Goal: Task Accomplishment & Management: Manage account settings

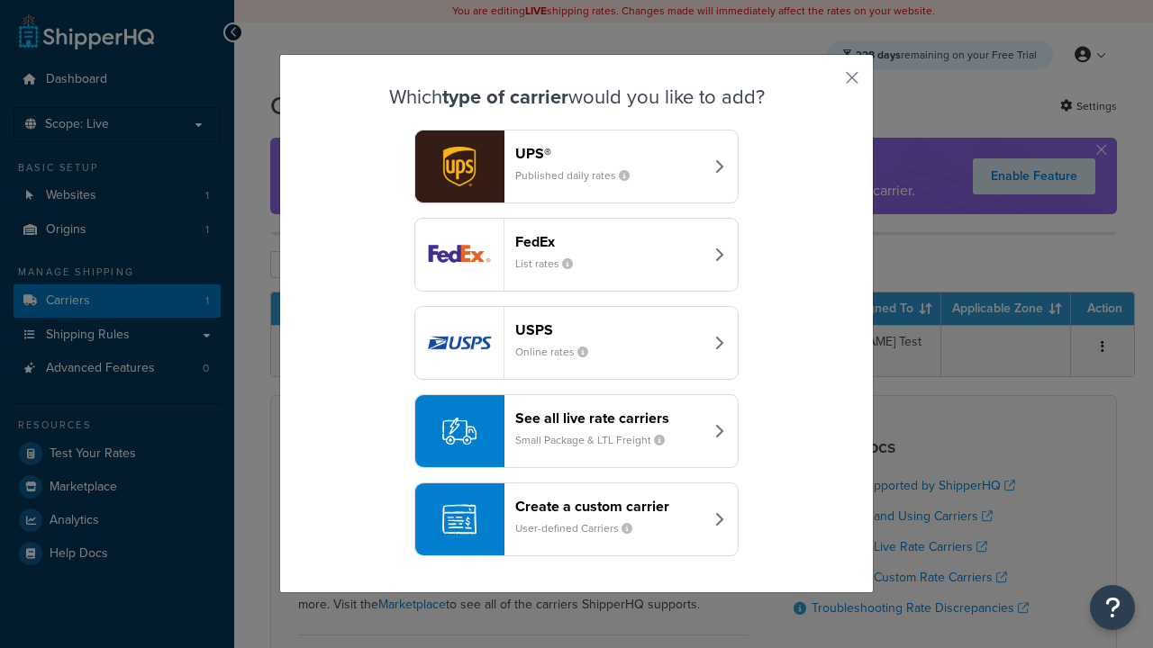
scroll to position [87, 0]
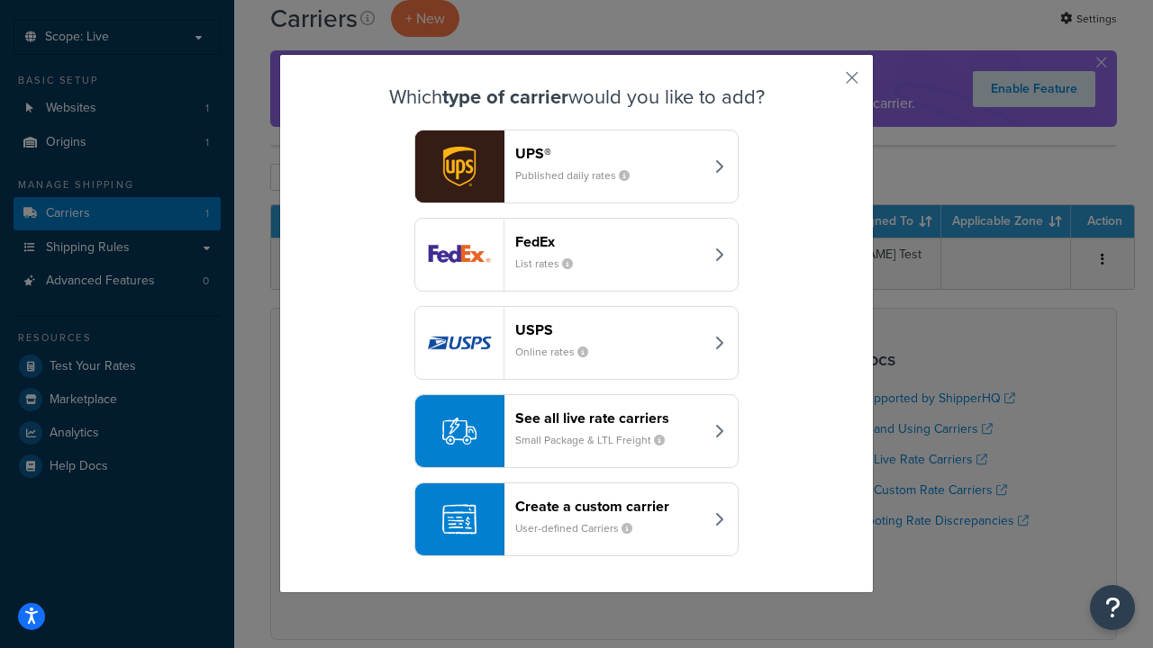
click at [609, 241] on header "FedEx" at bounding box center [609, 241] width 188 height 17
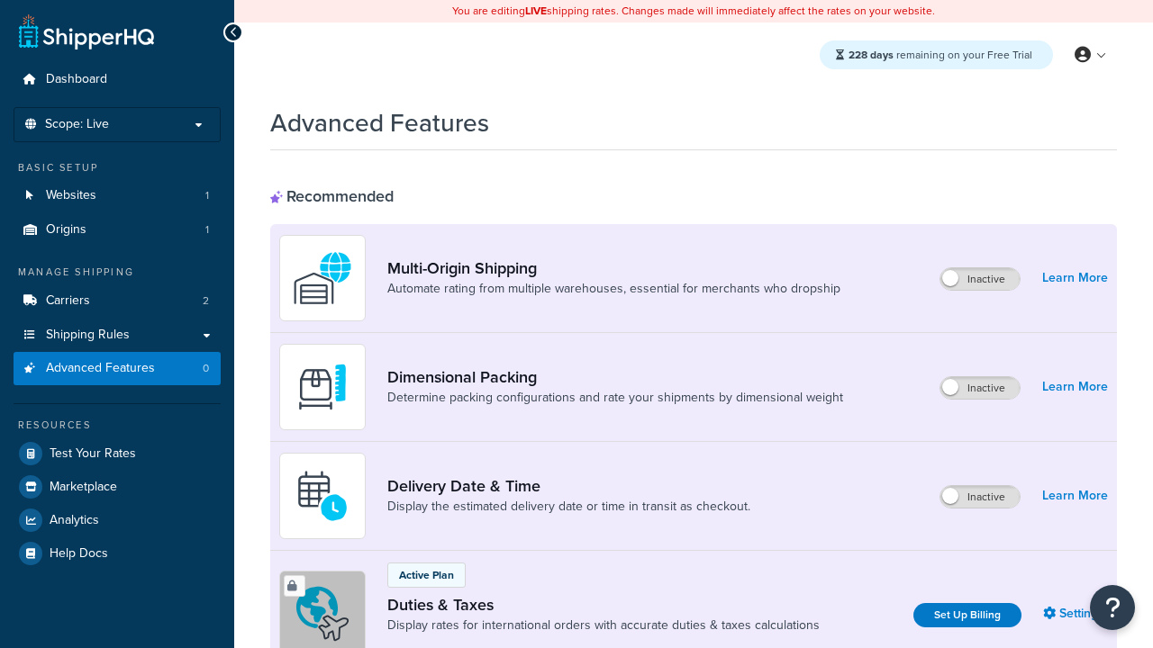
scroll to position [584, 0]
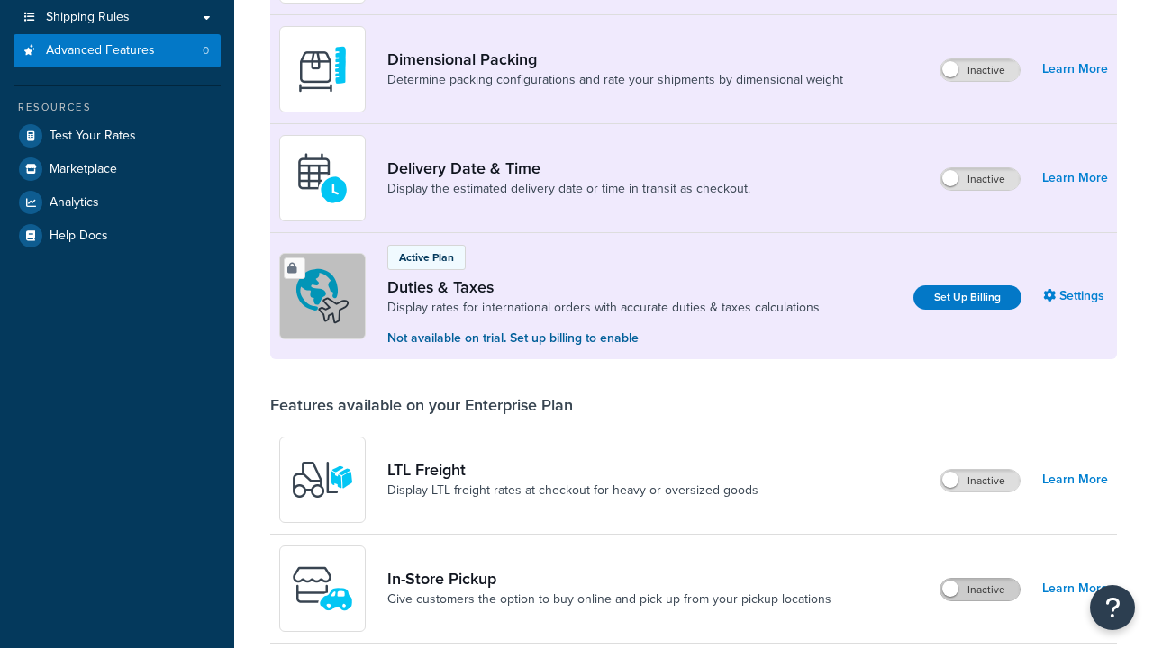
click at [980, 579] on label "Inactive" at bounding box center [979, 590] width 79 height 22
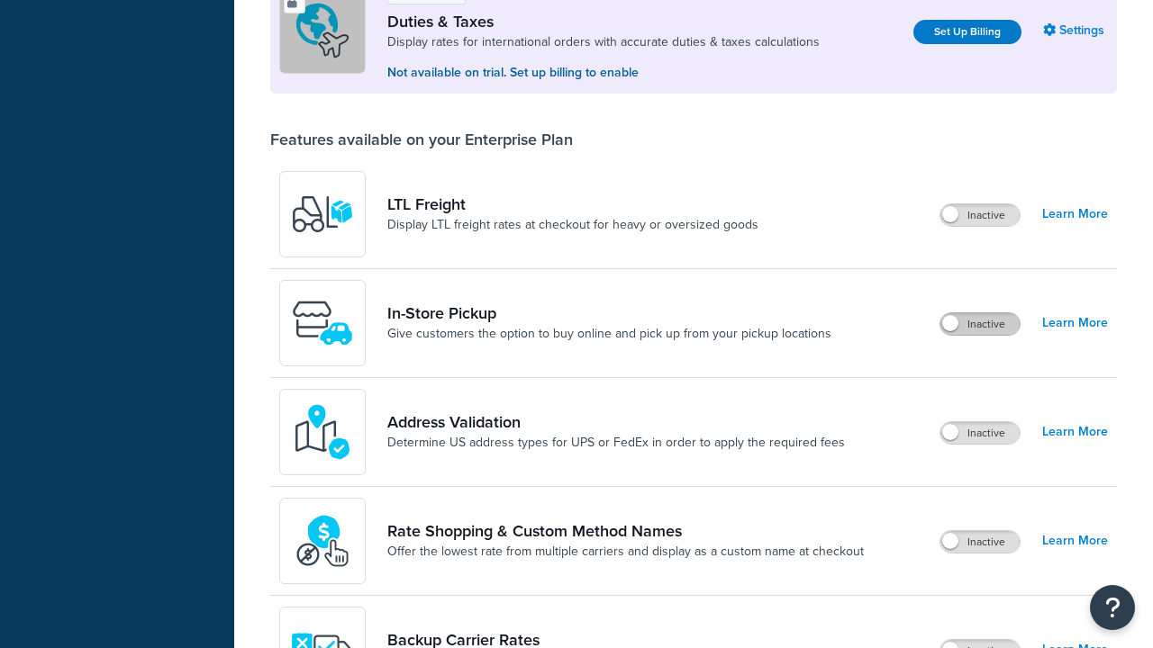
scroll to position [0, 0]
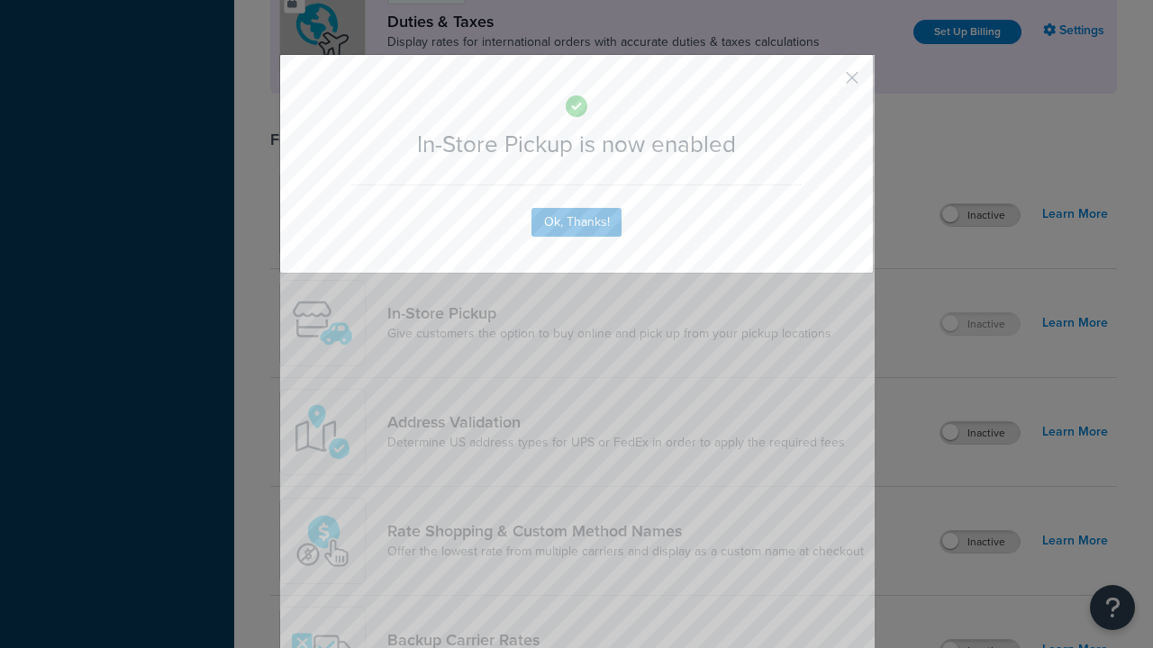
click at [825, 84] on button "button" at bounding box center [825, 84] width 5 height 5
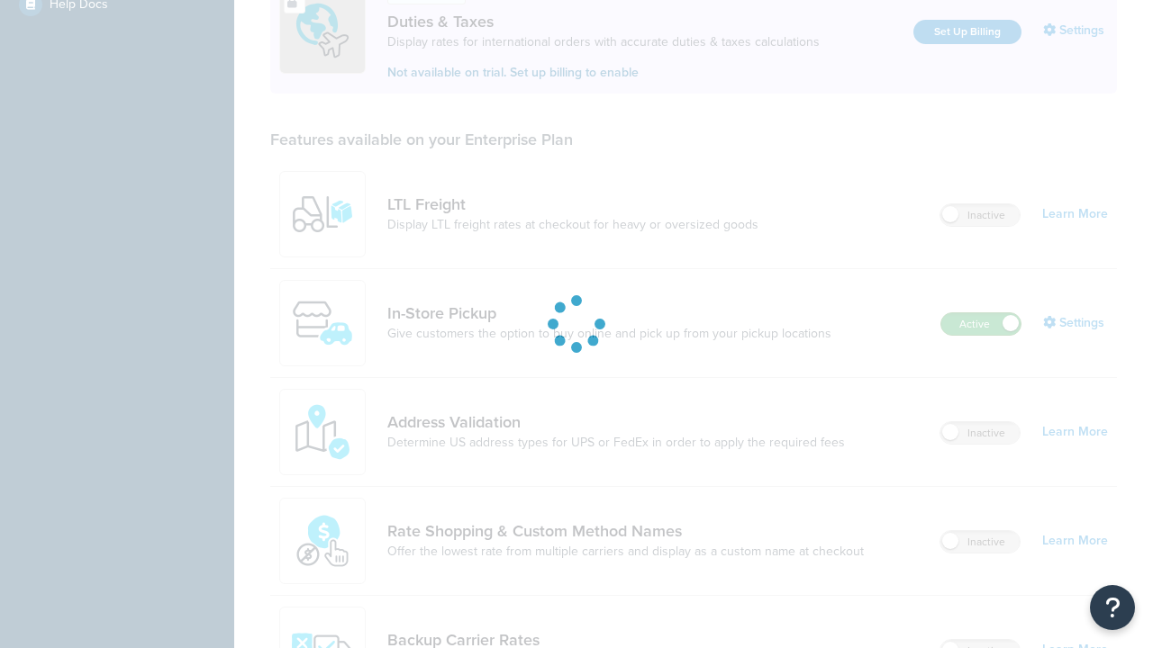
click at [981, 313] on label "Active" at bounding box center [980, 324] width 79 height 22
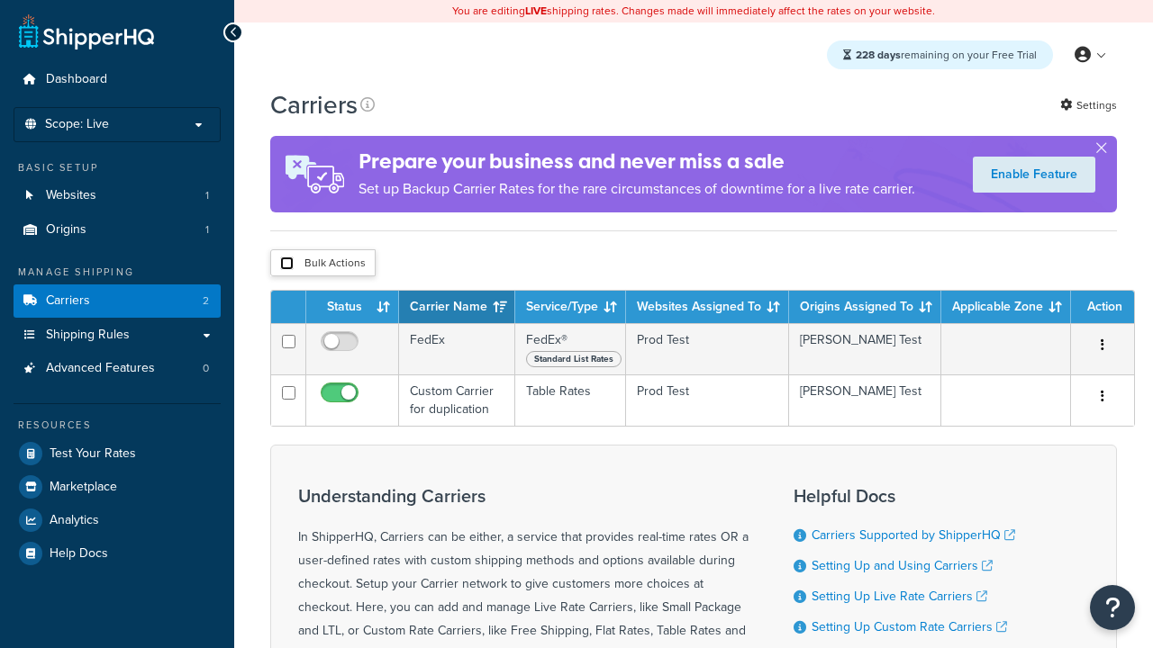
click at [286, 266] on input "checkbox" at bounding box center [287, 264] width 14 height 14
checkbox input "true"
click at [0, 0] on button "Delete" at bounding box center [0, 0] width 0 height 0
